Goal: Information Seeking & Learning: Learn about a topic

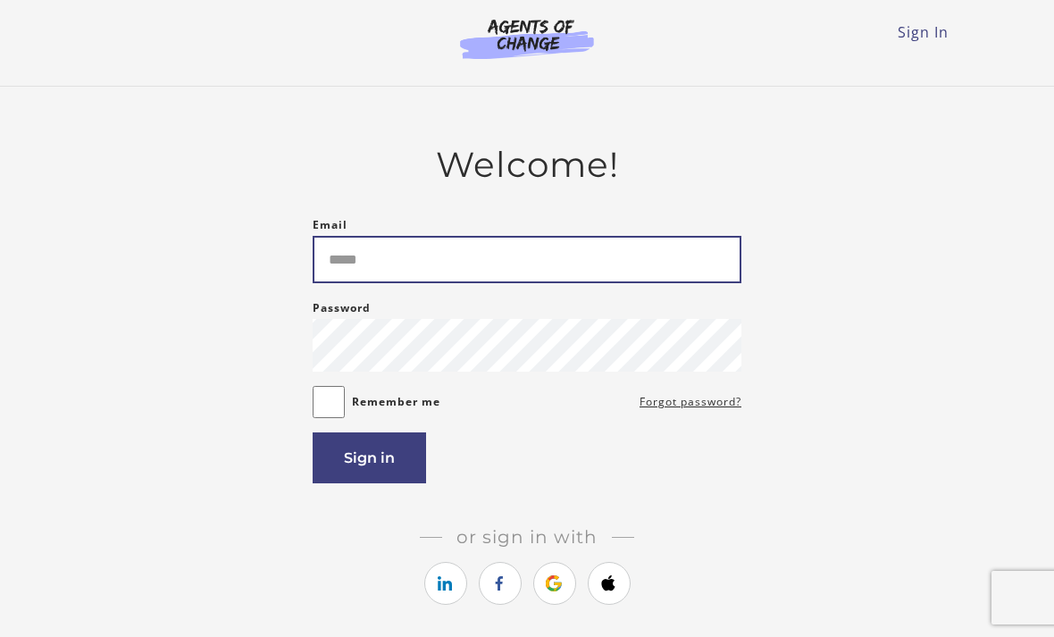
type input "**********"
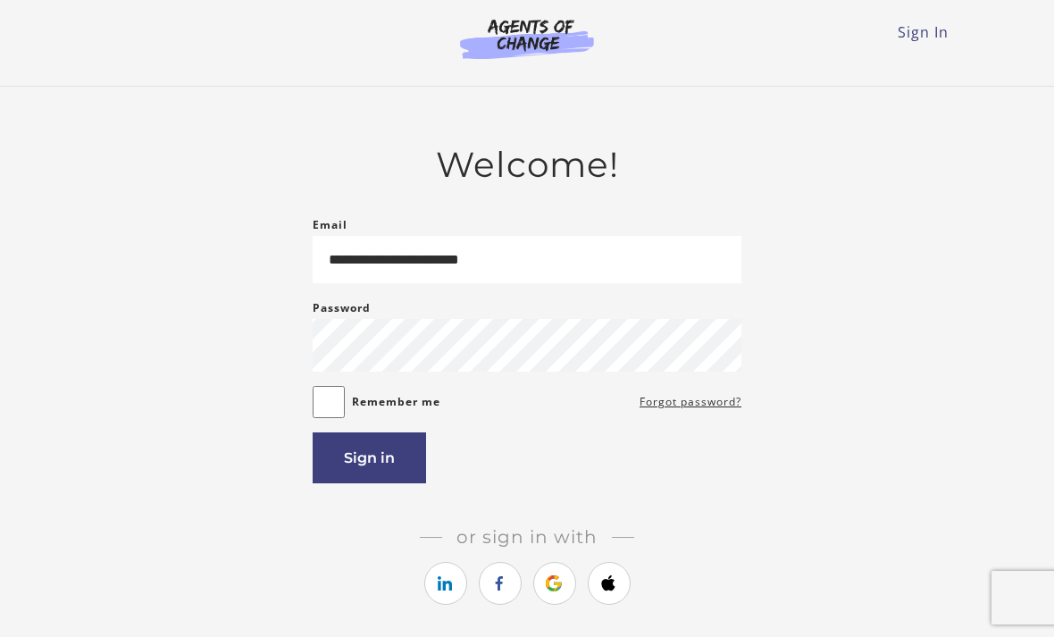
click at [394, 473] on button "Sign in" at bounding box center [369, 457] width 113 height 51
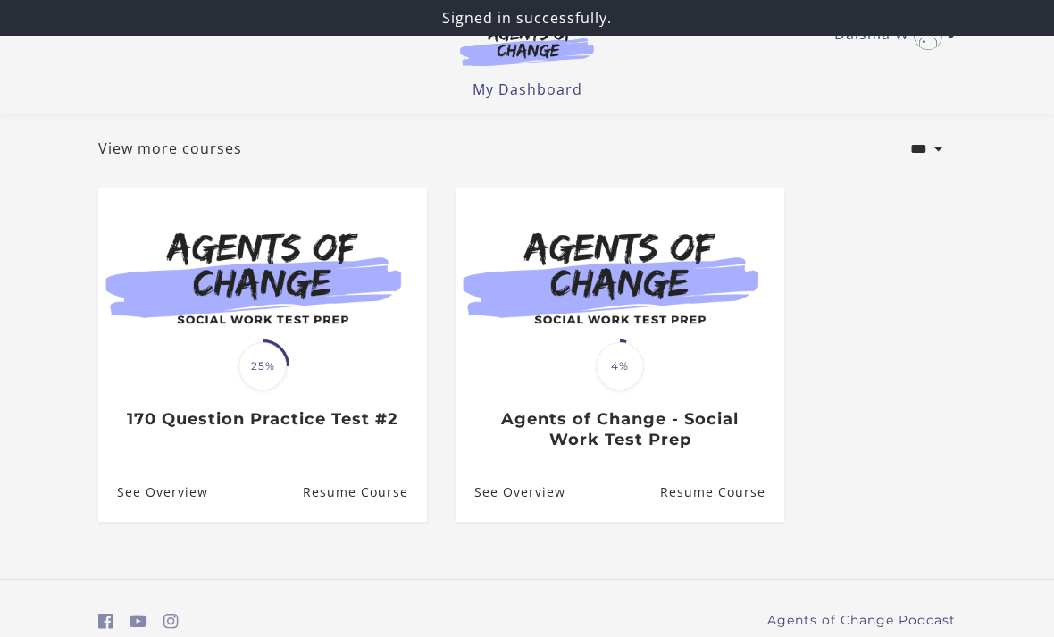
scroll to position [108, 0]
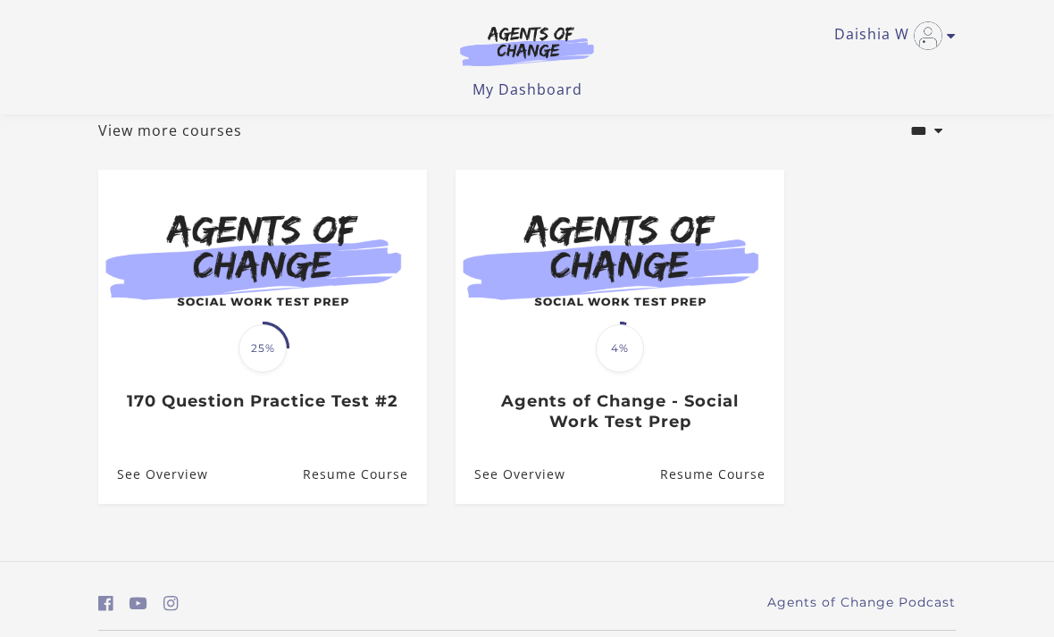
click at [698, 416] on h3 "Agents of Change - Social Work Test Prep" at bounding box center [619, 411] width 290 height 40
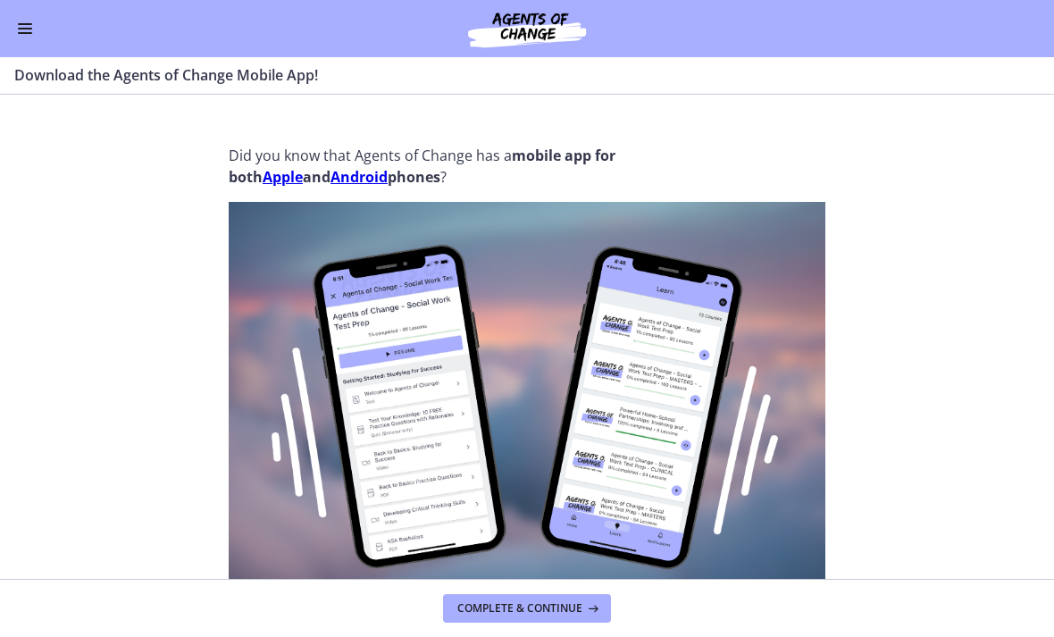
click at [534, 576] on img at bounding box center [527, 452] width 597 height 500
click at [547, 603] on span "Complete & continue" at bounding box center [520, 608] width 125 height 14
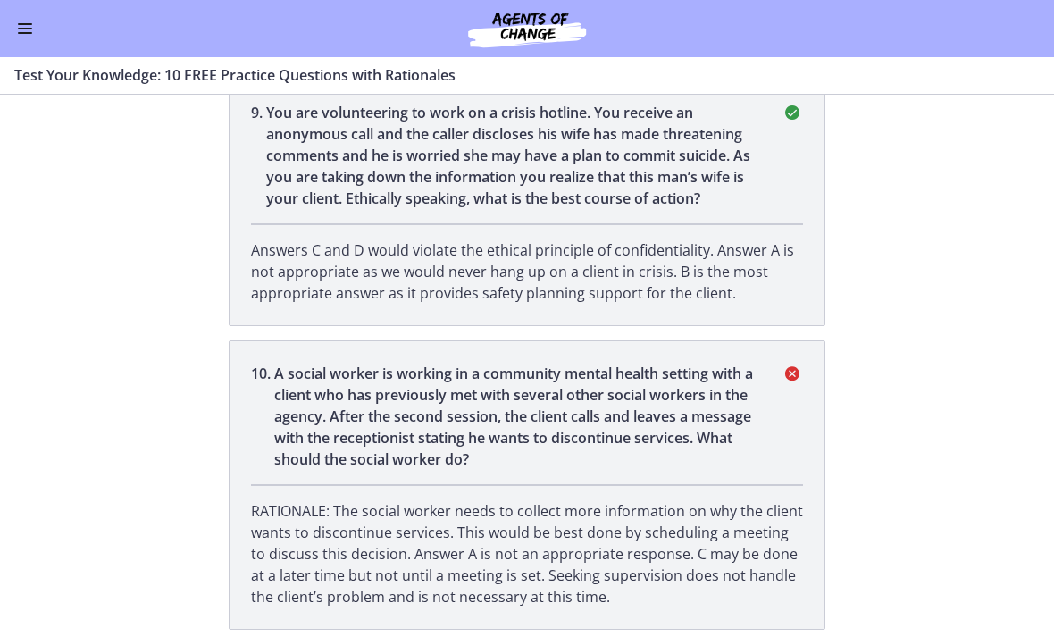
scroll to position [2639, 0]
click at [33, 22] on button "Enable menu" at bounding box center [24, 28] width 21 height 21
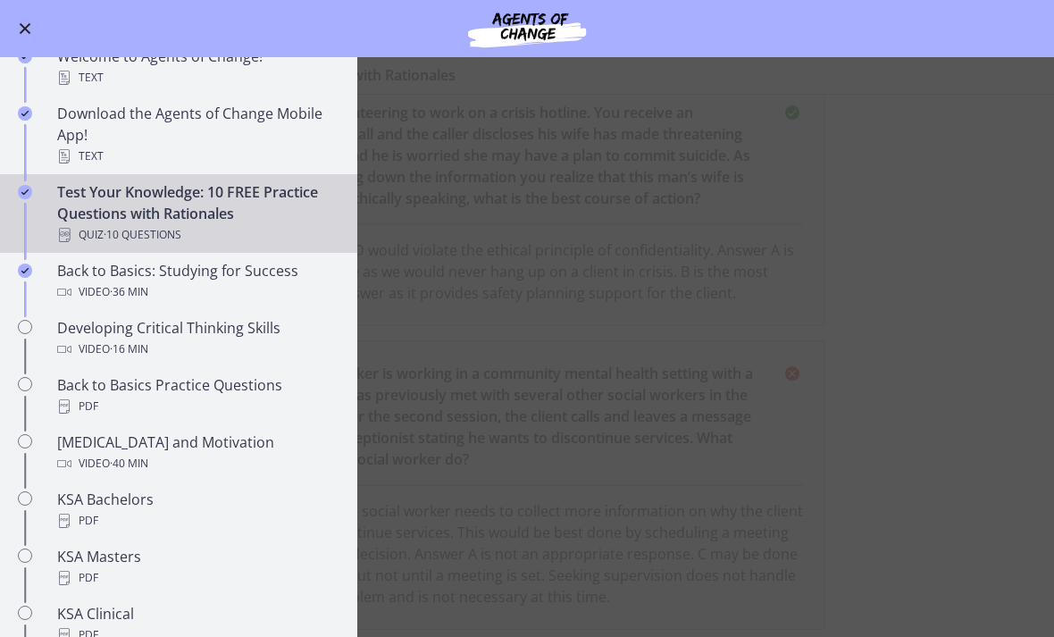
scroll to position [325, 0]
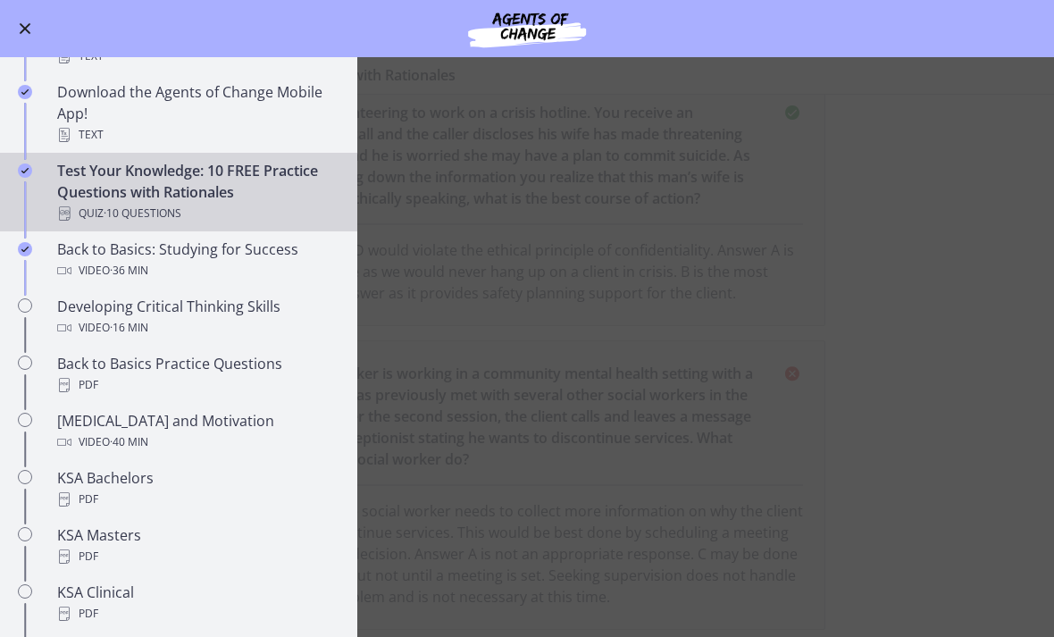
click at [113, 260] on span "· 36 min" at bounding box center [129, 270] width 38 height 21
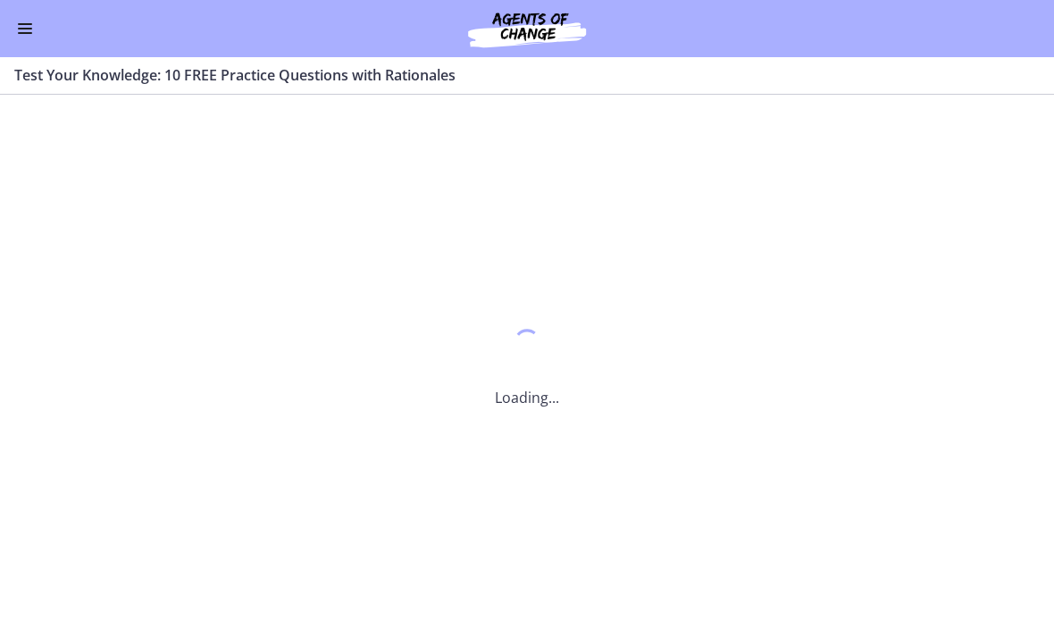
scroll to position [0, 0]
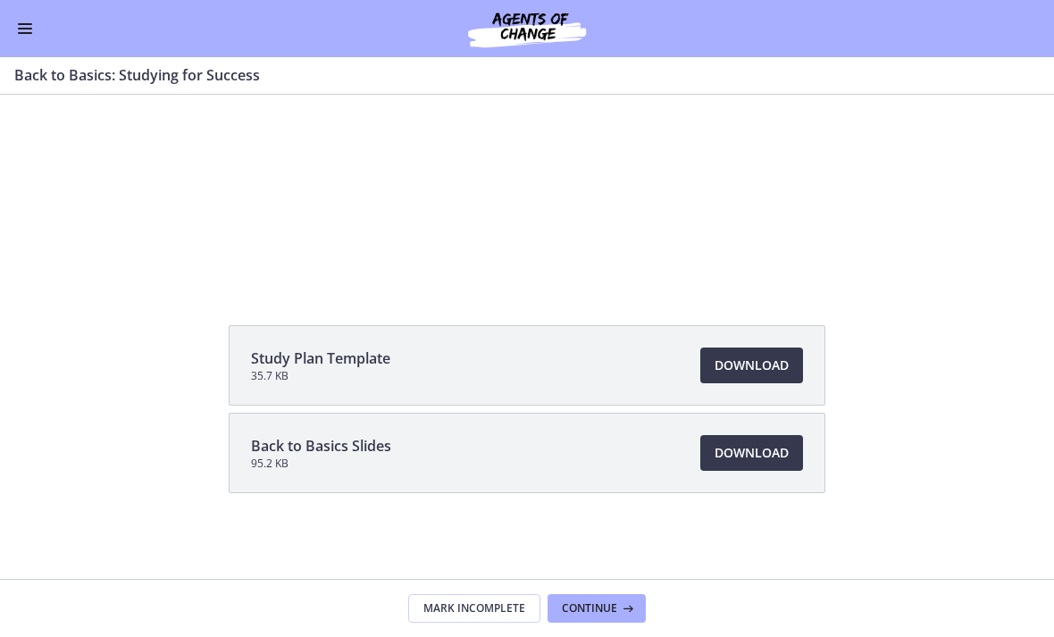
scroll to position [194, 0]
click at [735, 356] on span "Download Opens in a new window" at bounding box center [752, 365] width 74 height 21
click at [752, 462] on span "Download Opens in a new window" at bounding box center [752, 452] width 74 height 21
click at [596, 613] on span "Continue" at bounding box center [589, 608] width 55 height 14
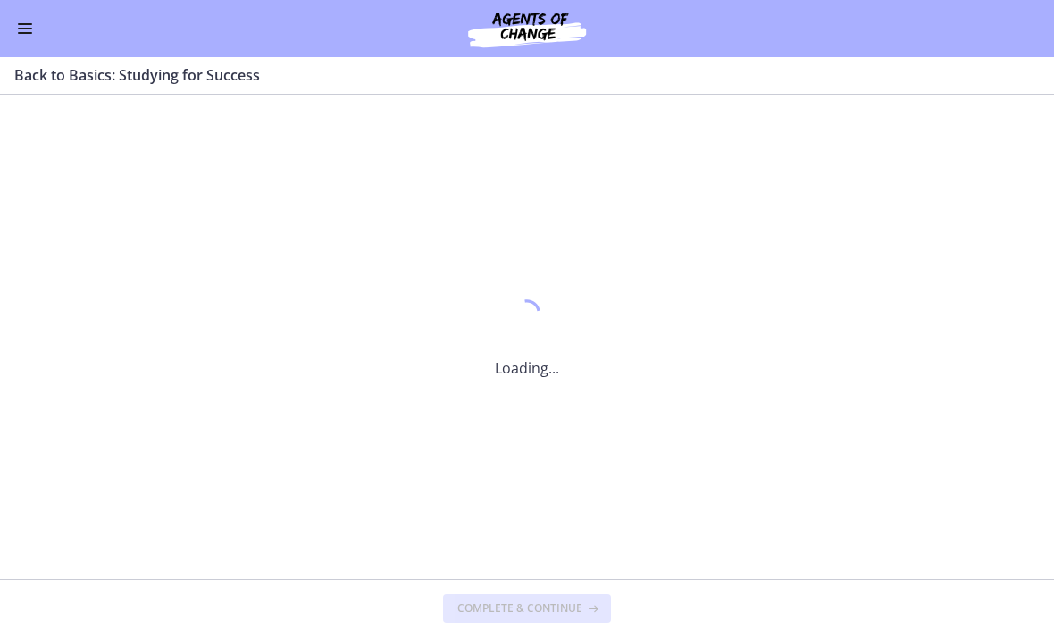
scroll to position [0, 0]
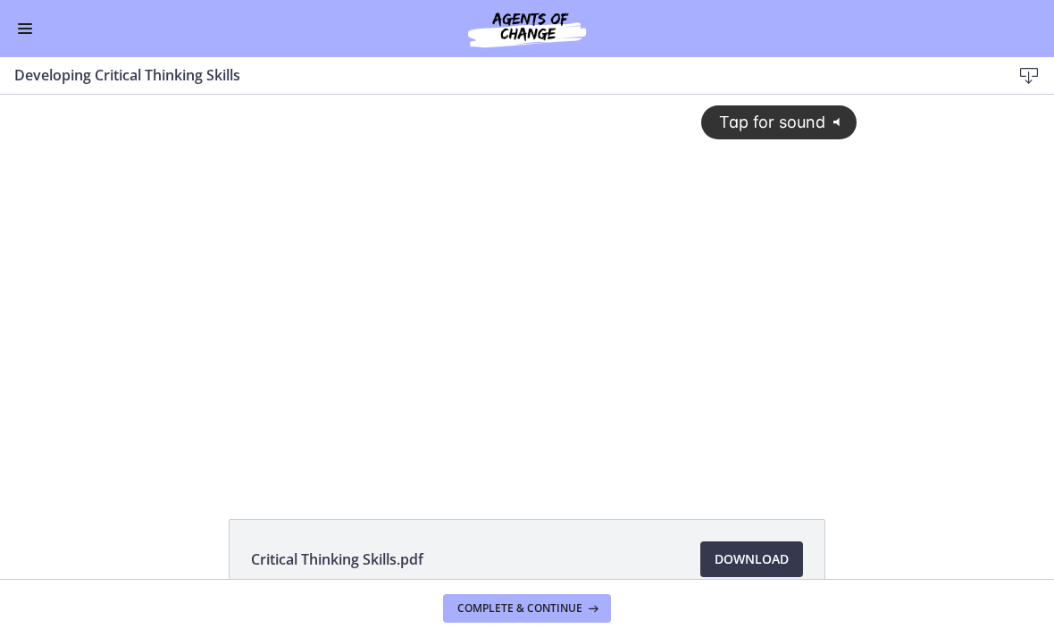
scroll to position [-2, 0]
click at [499, 325] on div "Tap for sound @keyframes VOLUME_SMALL_WAVE_FLASH { 0% { opacity: 0; } 33% { opa…" at bounding box center [528, 272] width 682 height 355
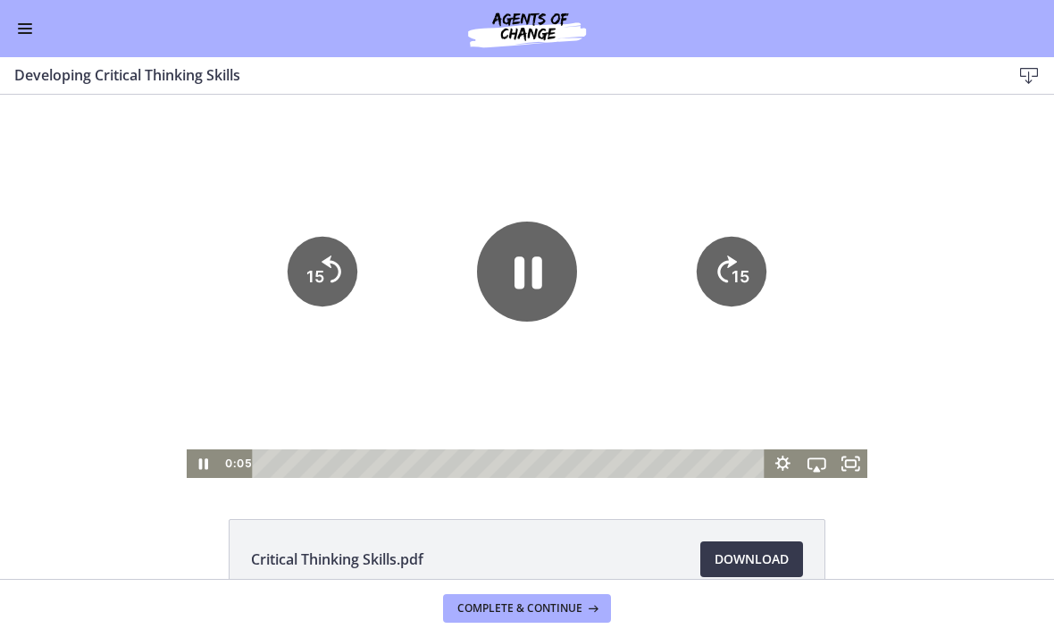
scroll to position [0, 0]
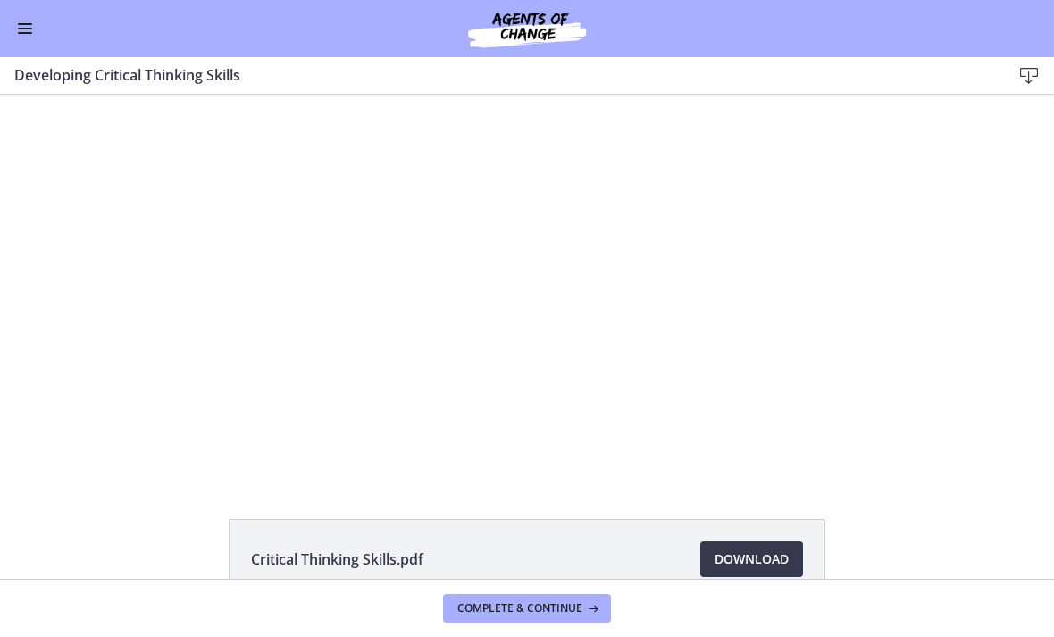
click at [584, 338] on div at bounding box center [528, 286] width 682 height 383
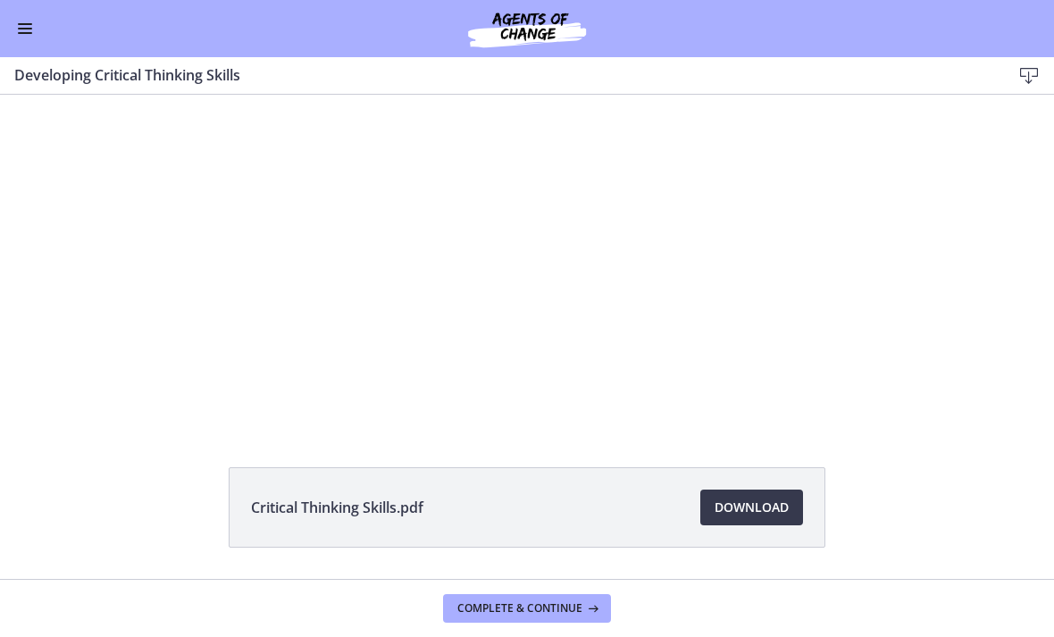
click at [790, 504] on link "Download Opens in a new window" at bounding box center [752, 508] width 103 height 36
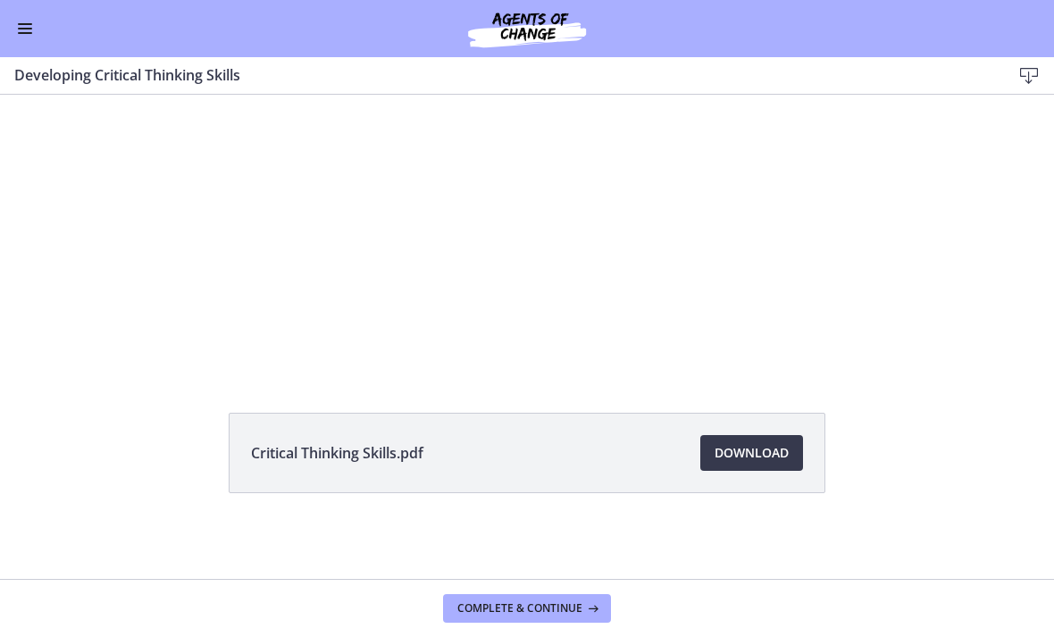
scroll to position [106, 0]
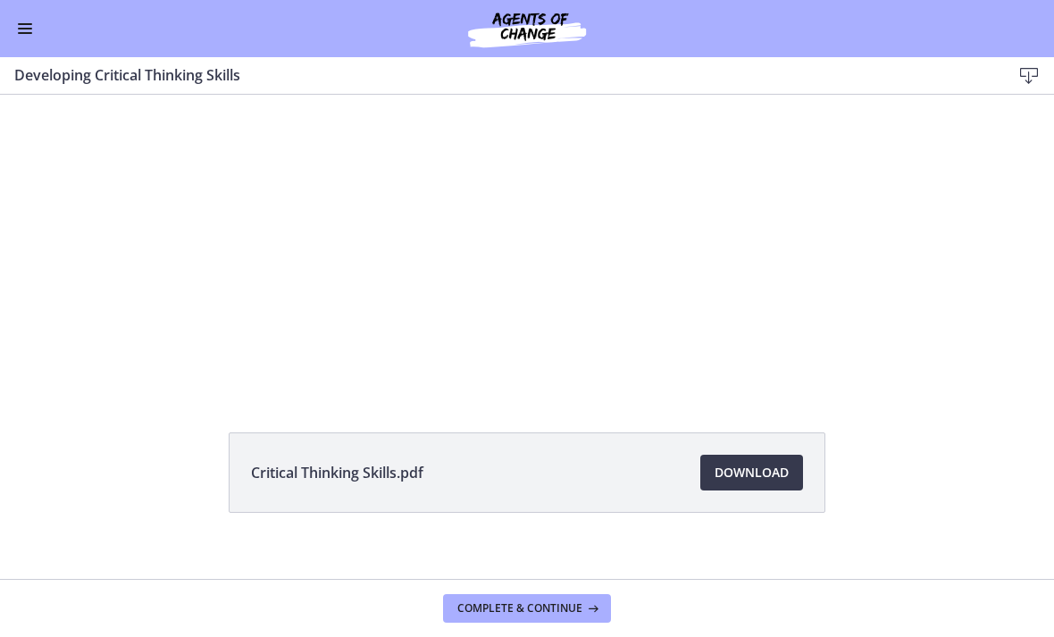
click at [915, 264] on div "Tap for sound @keyframes VOLUME_SMALL_WAVE_FLASH { 0% { opacity: 0; } 33% { opa…" at bounding box center [527, 199] width 1054 height 383
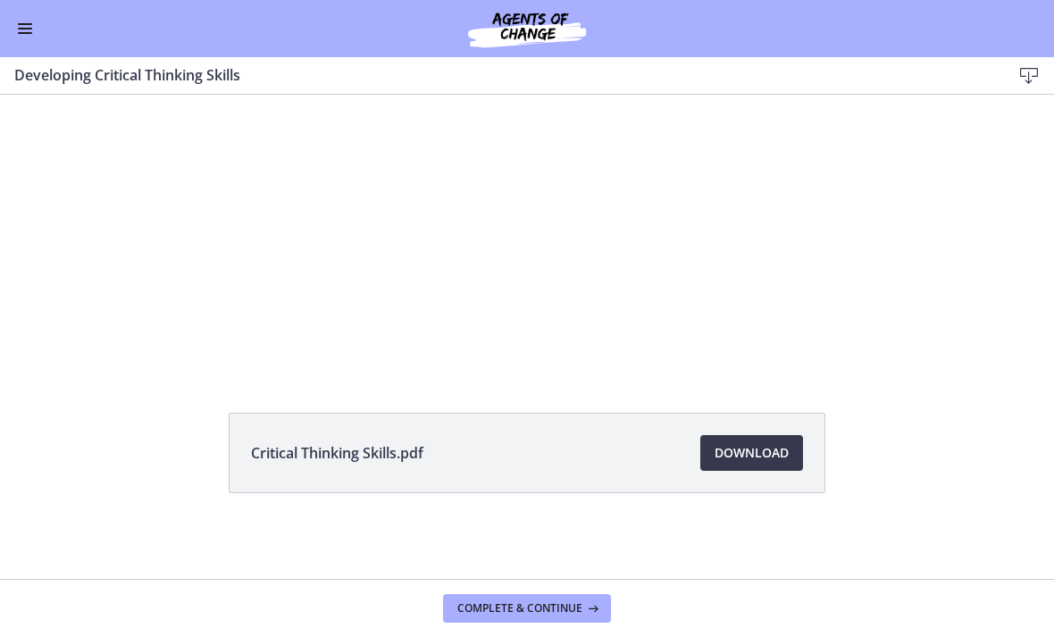
click at [507, 280] on div at bounding box center [528, 179] width 682 height 383
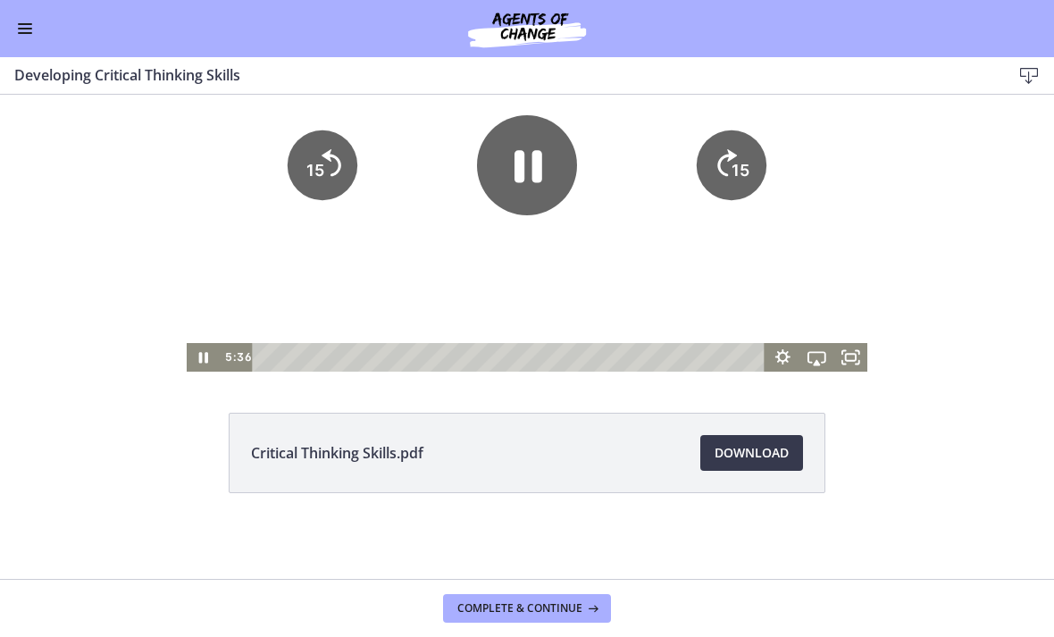
click at [202, 366] on icon "Pause" at bounding box center [204, 357] width 34 height 29
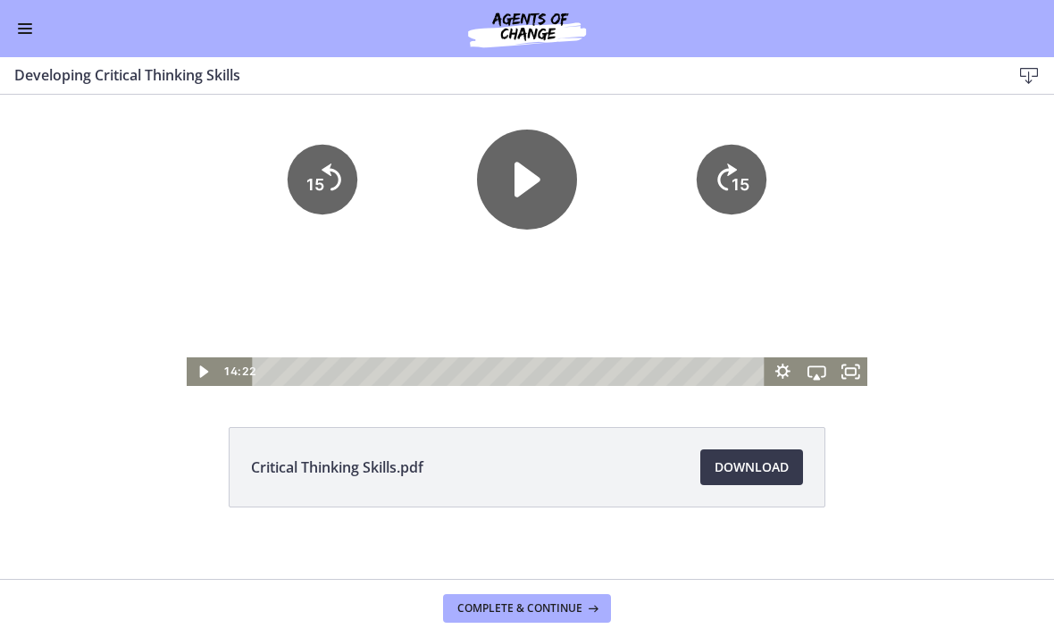
click at [538, 204] on icon "Play Video" at bounding box center [527, 180] width 100 height 100
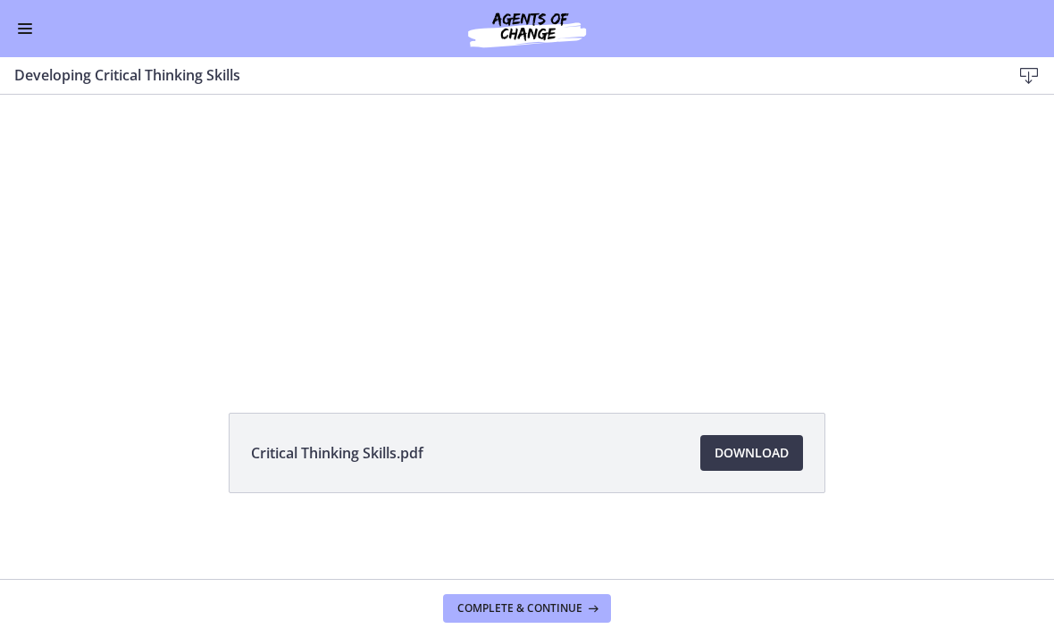
scroll to position [106, 0]
click at [516, 597] on button "Complete & continue" at bounding box center [527, 608] width 168 height 29
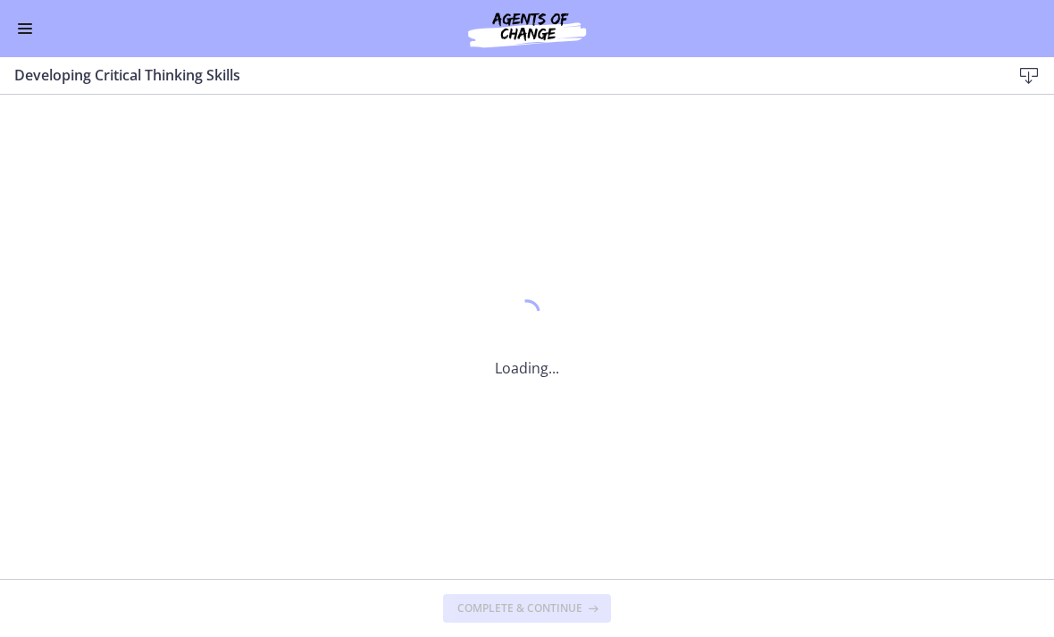
scroll to position [0, 0]
click at [564, 620] on button "Complete & continue" at bounding box center [527, 608] width 168 height 29
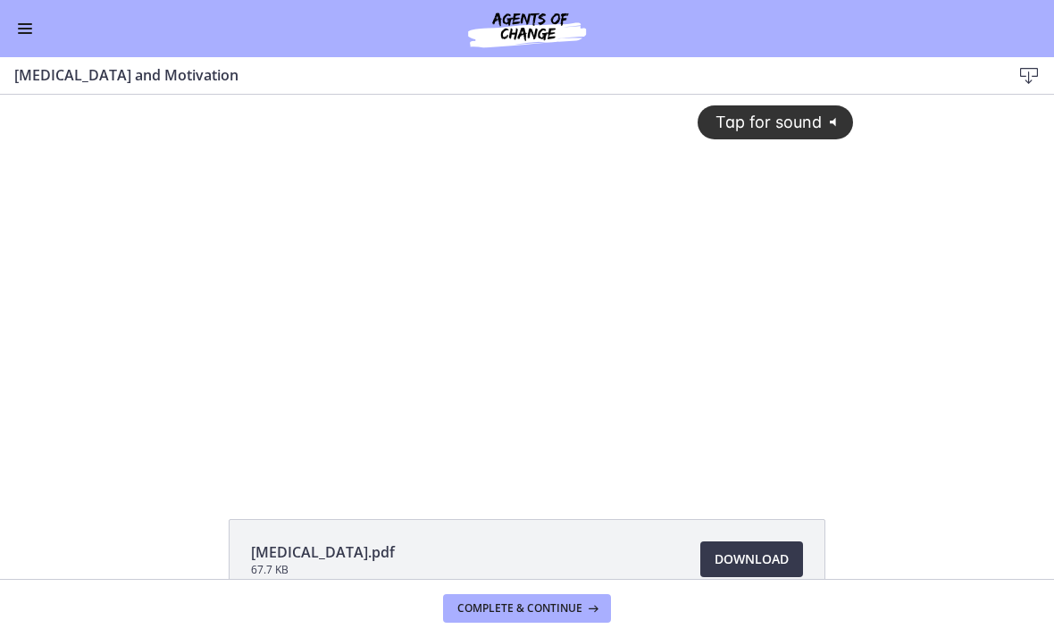
click at [763, 117] on span "Tap for sound" at bounding box center [761, 122] width 122 height 19
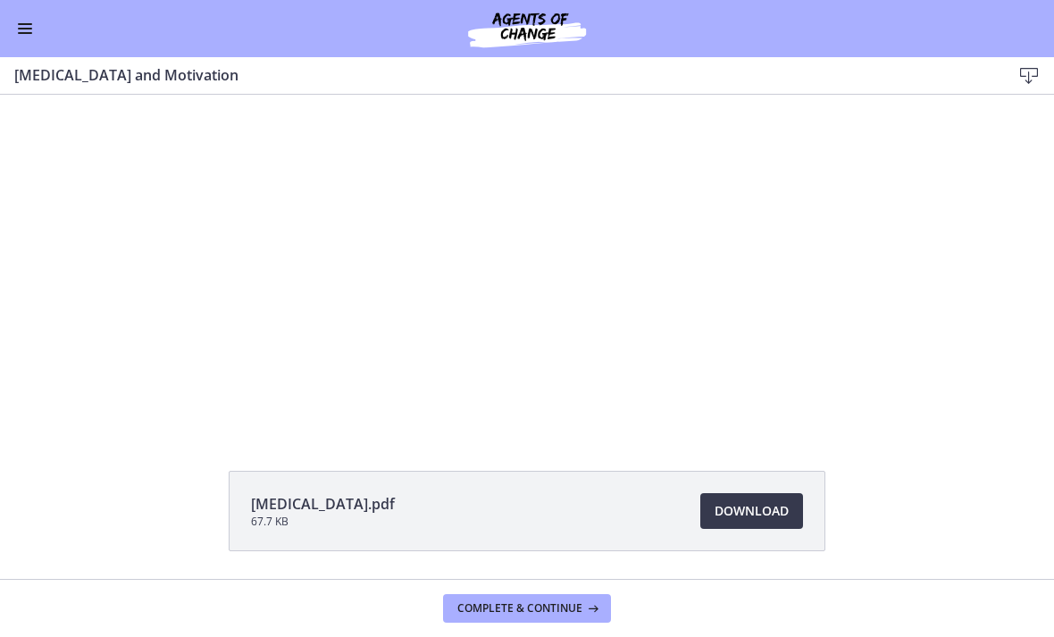
scroll to position [101, 0]
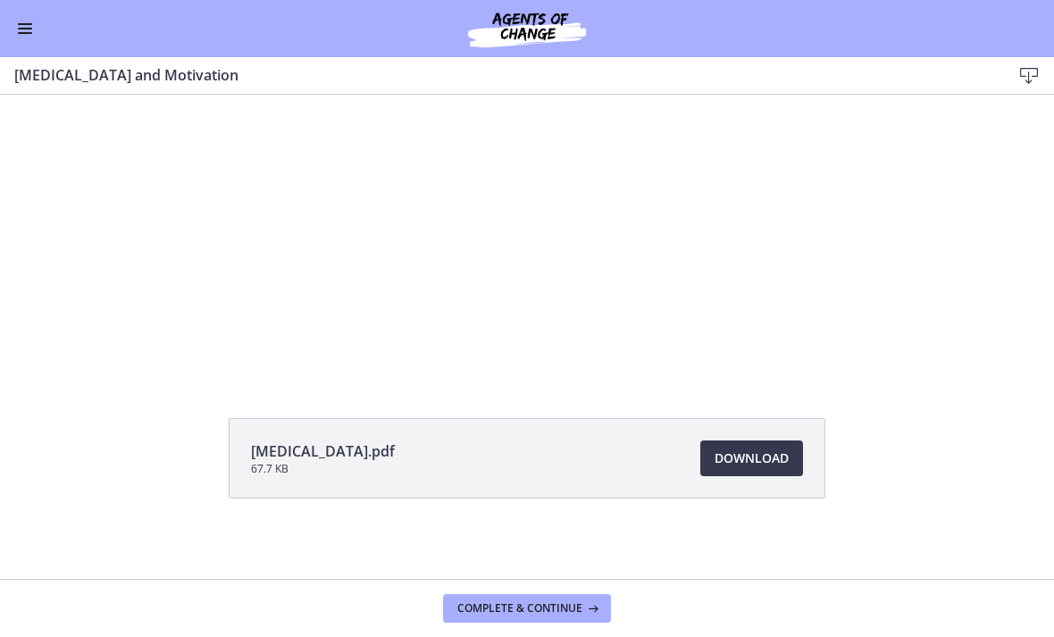
click at [745, 454] on span "Download Opens in a new window" at bounding box center [752, 458] width 74 height 21
click at [568, 299] on div at bounding box center [527, 185] width 674 height 383
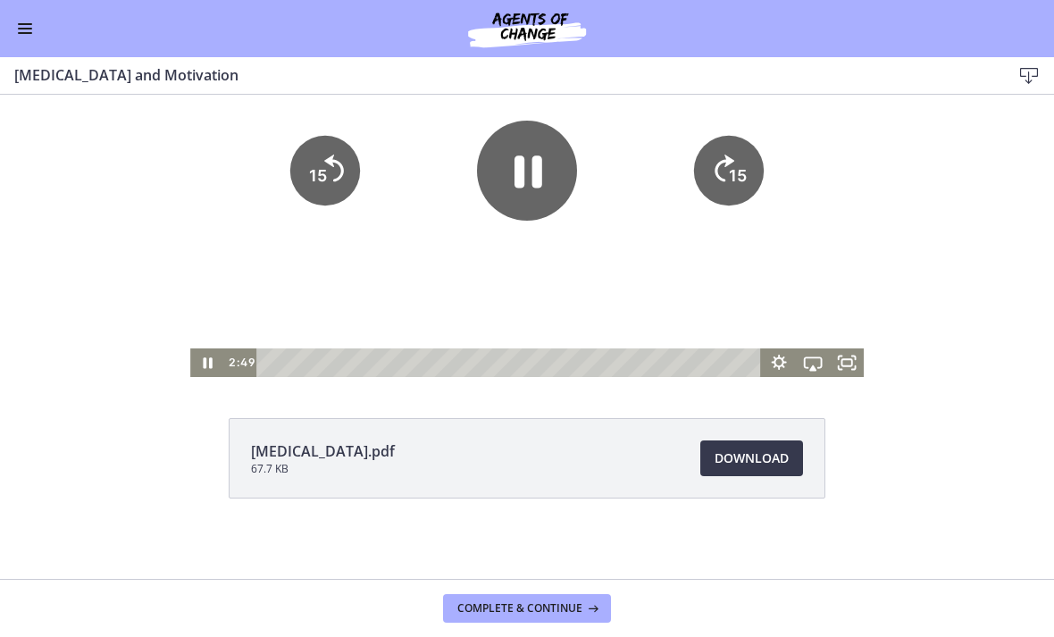
click at [207, 364] on icon "Pause" at bounding box center [207, 362] width 34 height 29
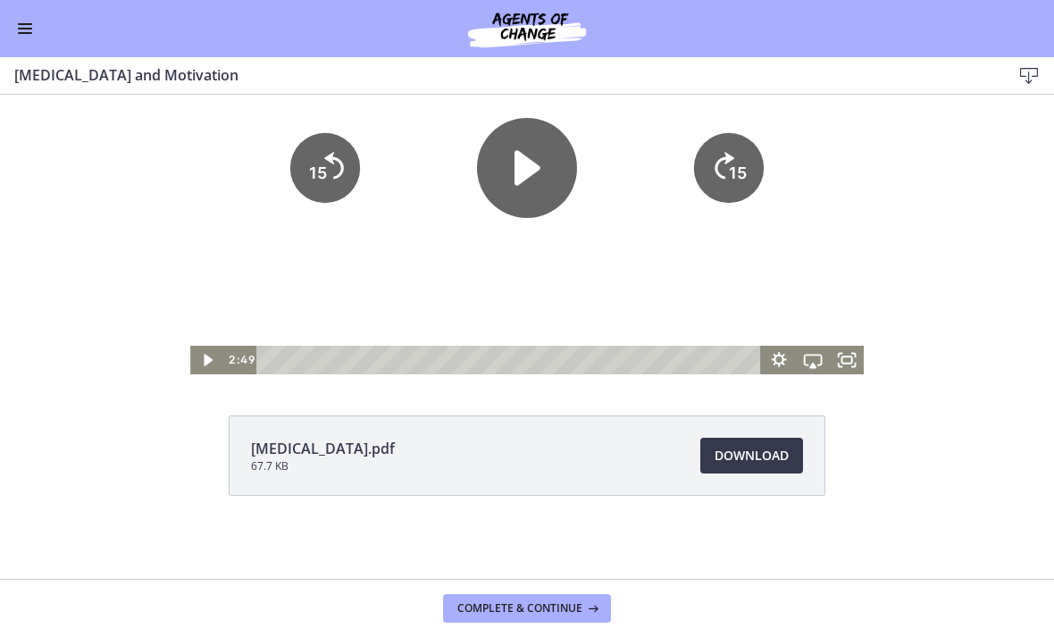
click at [100, 209] on div "Tap for sound @keyframes VOLUME_SMALL_WAVE_FLASH { 0% { opacity: 0; } 33% { opa…" at bounding box center [527, 182] width 1054 height 383
click at [507, 601] on span "Complete & continue" at bounding box center [520, 608] width 125 height 14
